Goal: Register for event/course

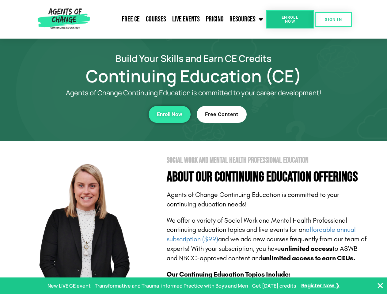
click at [193, 147] on section "Social Work and Mental Health Professional Education About Our Continuing Educa…" at bounding box center [193, 269] width 387 height 257
click at [247, 19] on link "Resources" at bounding box center [246, 19] width 40 height 15
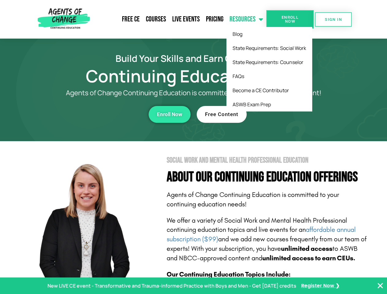
click at [290, 19] on span "Enroll Now" at bounding box center [290, 19] width 28 height 8
click at [333, 19] on span "SIGN IN" at bounding box center [333, 19] width 17 height 4
click at [106, 114] on div "Enroll Now" at bounding box center [106, 114] width 169 height 17
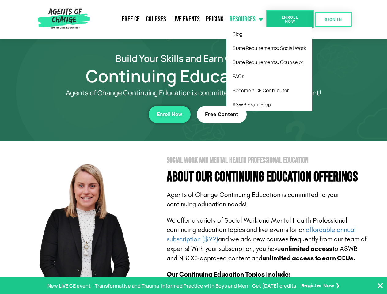
click at [106, 114] on div "Enroll Now" at bounding box center [106, 114] width 169 height 17
click at [169, 114] on span "Enroll Now" at bounding box center [169, 114] width 25 height 5
